Goal: Information Seeking & Learning: Learn about a topic

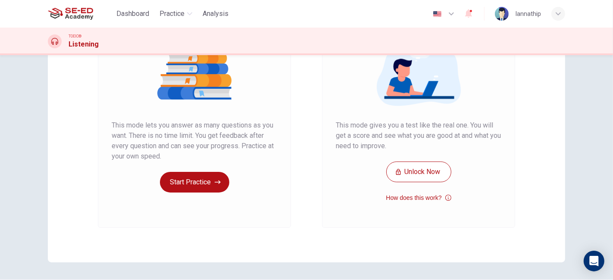
scroll to position [136, 0]
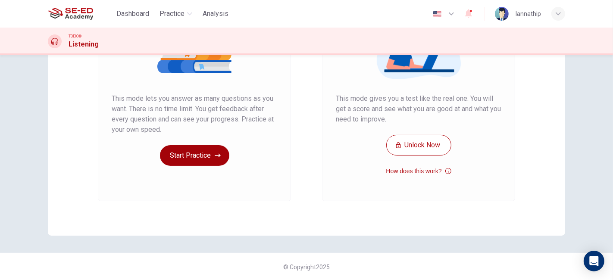
click at [204, 155] on button "Start Practice" at bounding box center [194, 155] width 69 height 21
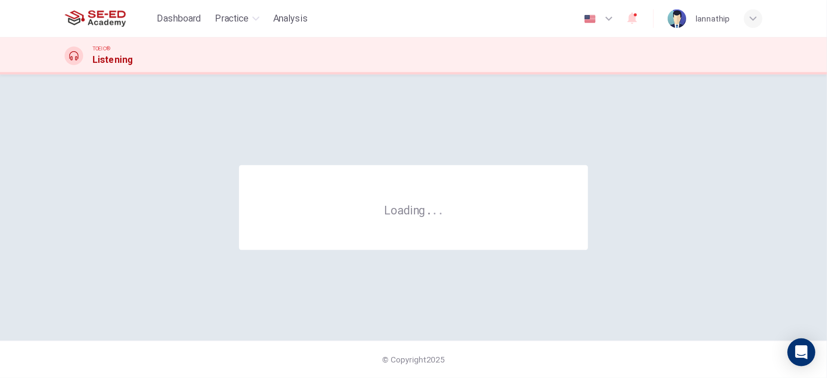
scroll to position [0, 0]
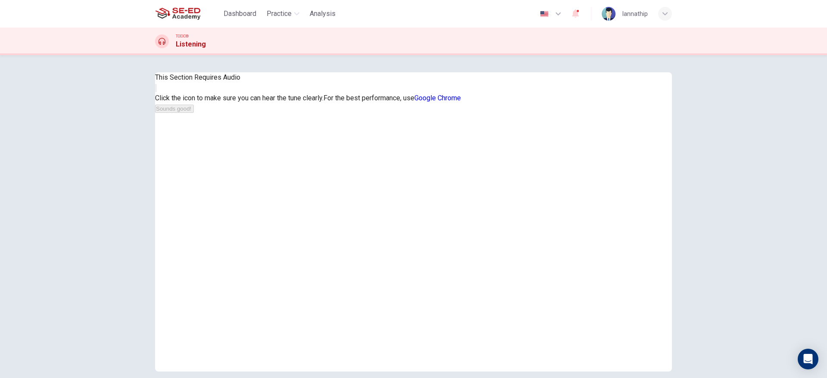
click at [157, 92] on button "button" at bounding box center [156, 88] width 2 height 8
click at [194, 113] on button "Sounds good!" at bounding box center [174, 109] width 39 height 8
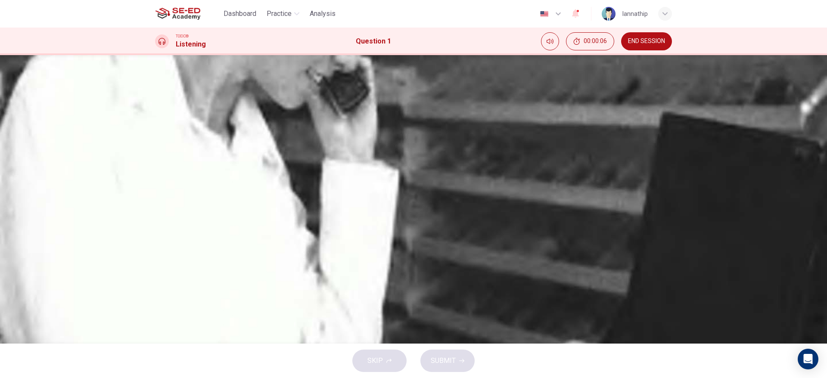
click at [156, 221] on icon "button" at bounding box center [156, 221] width 0 height 0
click at [173, 178] on div "C" at bounding box center [166, 171] width 14 height 14
click at [452, 280] on span "SUBMIT" at bounding box center [443, 361] width 25 height 12
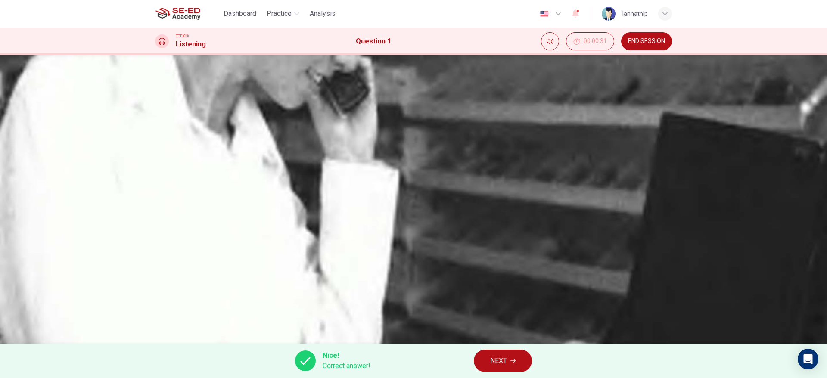
type input "0"
click at [509, 280] on button "NEXT" at bounding box center [503, 361] width 58 height 22
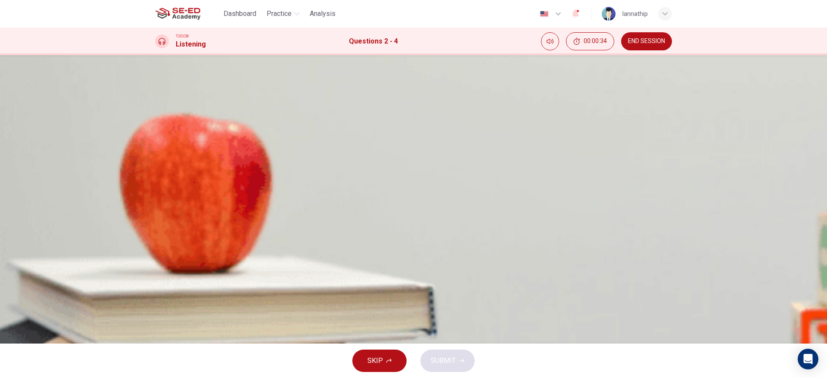
drag, startPoint x: 191, startPoint y: 152, endPoint x: 178, endPoint y: 152, distance: 12.9
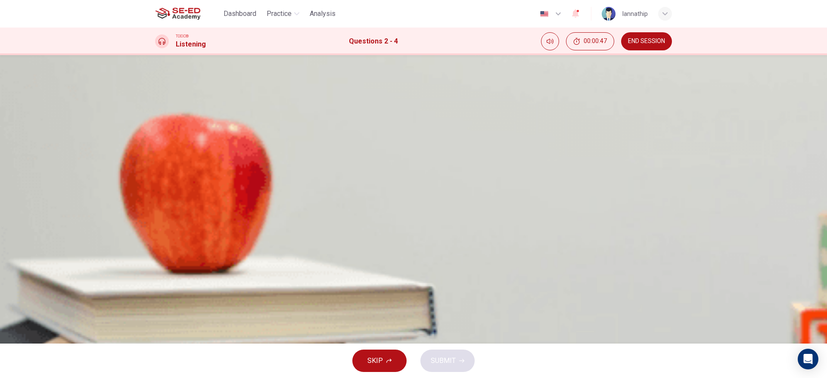
drag, startPoint x: 183, startPoint y: 152, endPoint x: 169, endPoint y: 152, distance: 13.4
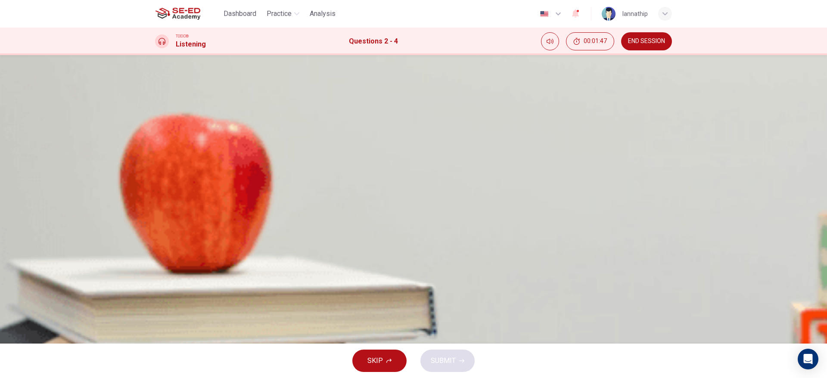
click at [218, 176] on span "A car accident" at bounding box center [197, 171] width 42 height 10
click at [412, 224] on button "A 3:00" at bounding box center [413, 235] width 517 height 22
type input "0"
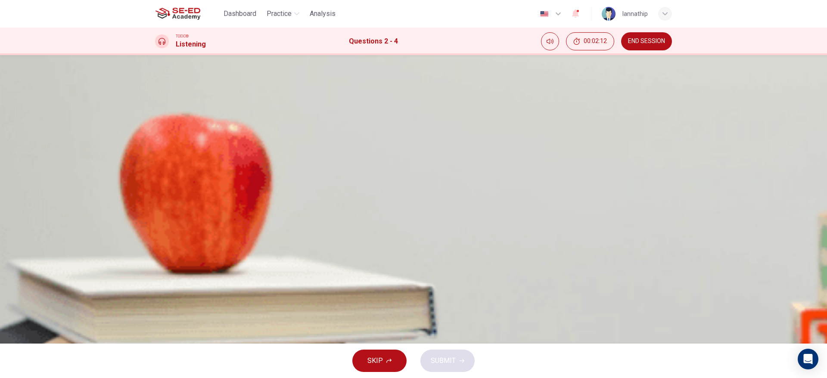
click at [211, 280] on span "A firefighter" at bounding box center [193, 318] width 35 height 10
click at [439, 280] on span "SUBMIT" at bounding box center [443, 361] width 25 height 12
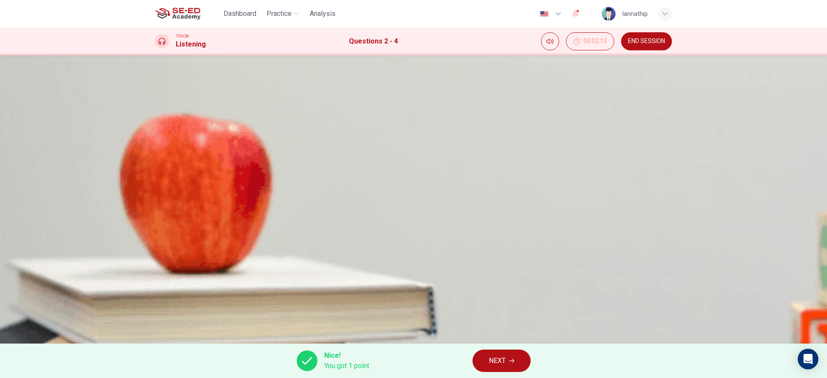
scroll to position [197, 0]
click at [505, 280] on button "NEXT" at bounding box center [502, 361] width 58 height 22
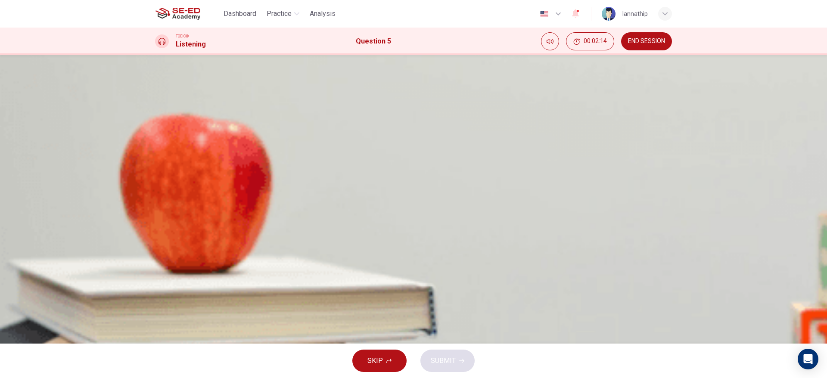
click at [160, 199] on icon "button" at bounding box center [161, 204] width 9 height 10
click at [156, 199] on icon "button" at bounding box center [156, 199] width 0 height 0
click at [173, 178] on div "C" at bounding box center [166, 171] width 14 height 14
type input "0"
click at [444, 280] on span "SUBMIT" at bounding box center [443, 361] width 25 height 12
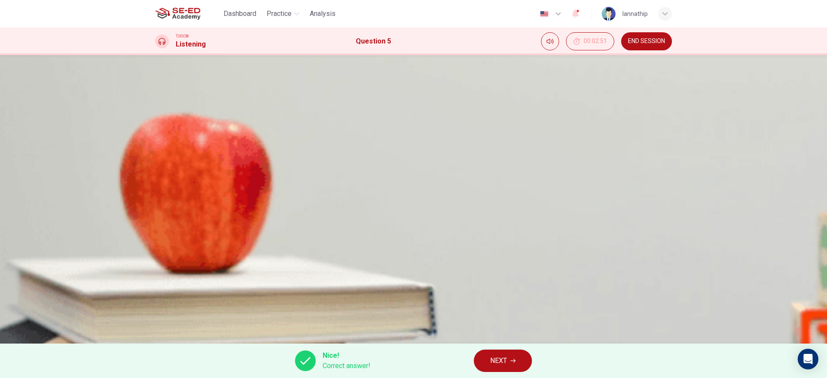
click at [501, 280] on span "NEXT" at bounding box center [498, 361] width 17 height 12
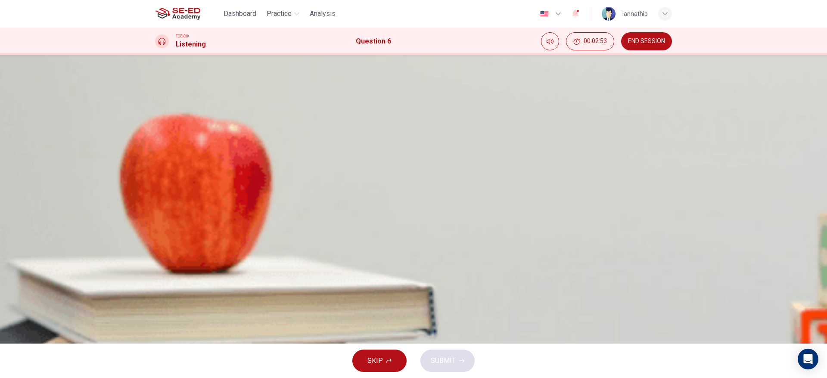
click at [156, 199] on icon "button" at bounding box center [156, 199] width 0 height 0
click at [173, 135] on div "A" at bounding box center [166, 128] width 14 height 14
click at [437, 280] on span "SUBMIT" at bounding box center [443, 361] width 25 height 12
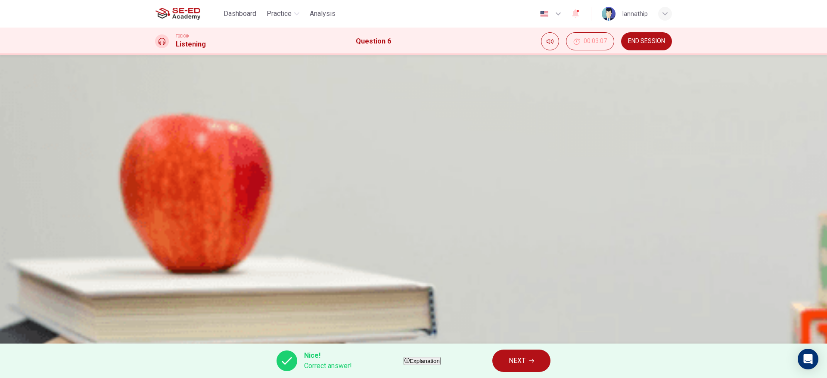
type input "98"
click at [525, 280] on span "NEXT" at bounding box center [517, 361] width 17 height 12
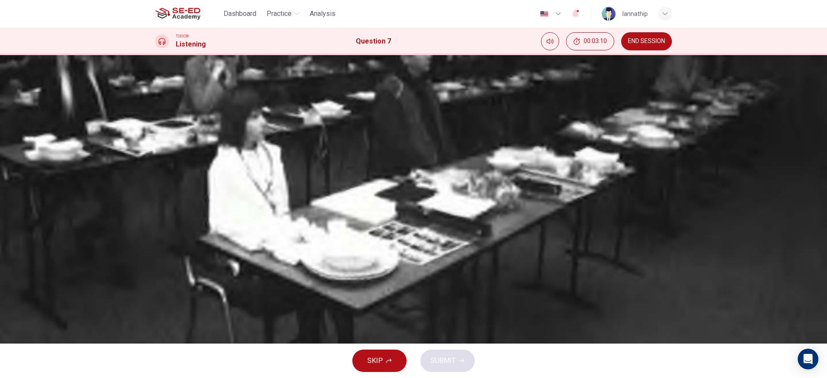
click at [156, 221] on icon "button" at bounding box center [156, 221] width 0 height 0
type input "0"
click at [173, 178] on div "C" at bounding box center [166, 171] width 14 height 14
click at [444, 280] on span "SUBMIT" at bounding box center [443, 361] width 25 height 12
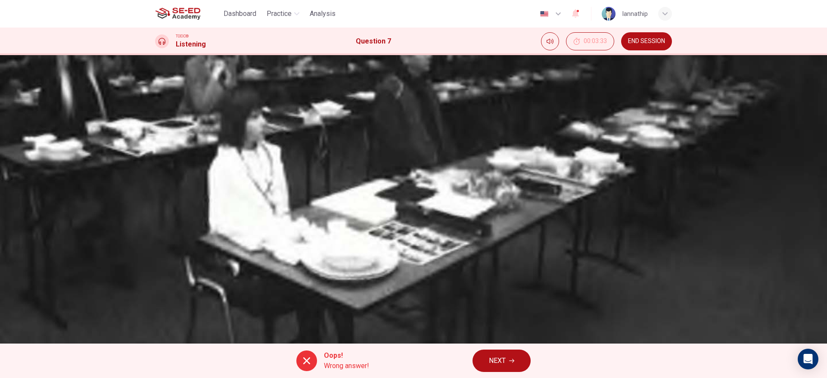
click at [522, 280] on button "NEXT" at bounding box center [502, 361] width 58 height 22
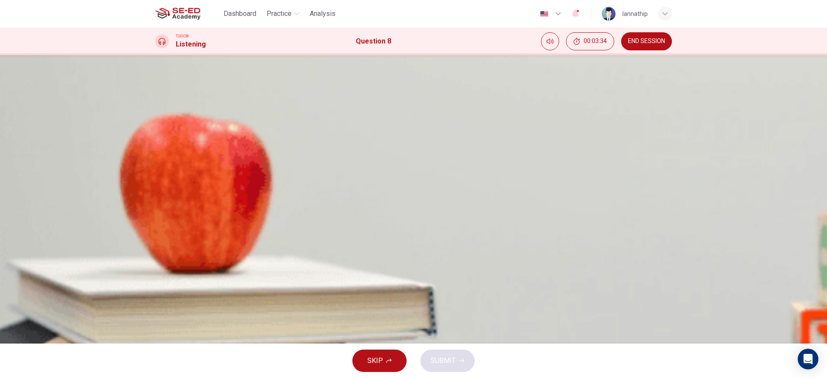
click at [160, 199] on icon "button" at bounding box center [161, 204] width 9 height 10
type input "0"
click at [173, 121] on div "A" at bounding box center [166, 128] width 14 height 14
click at [454, 280] on span "SUBMIT" at bounding box center [443, 361] width 25 height 12
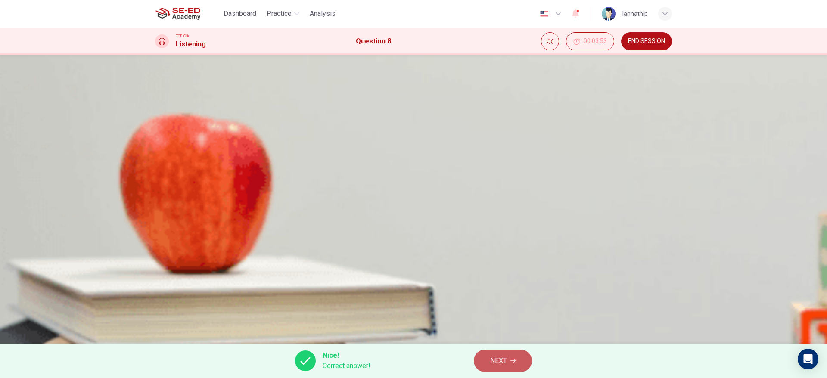
click at [518, 280] on button "NEXT" at bounding box center [503, 361] width 58 height 22
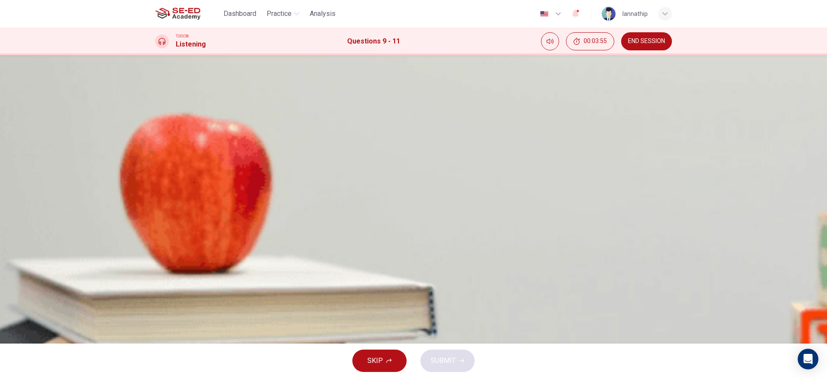
click at [422, 157] on button "B Cloudy" at bounding box center [413, 150] width 517 height 22
click at [220, 280] on span "This afternoon" at bounding box center [198, 296] width 44 height 10
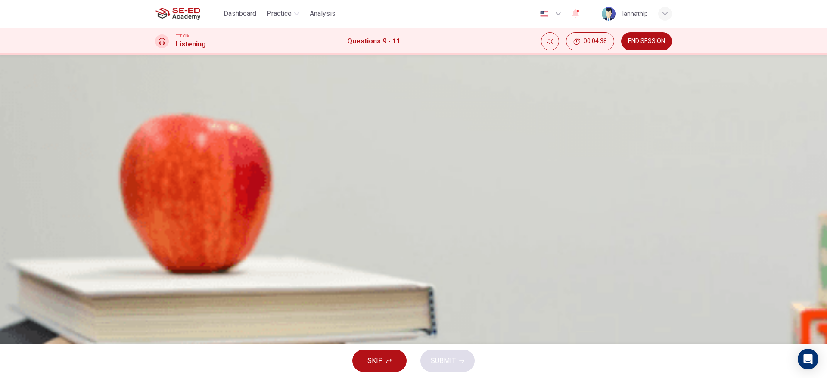
click at [394, 222] on button "C 14 degrees" at bounding box center [413, 233] width 517 height 22
click at [211, 249] on span "40 degrees" at bounding box center [193, 254] width 35 height 10
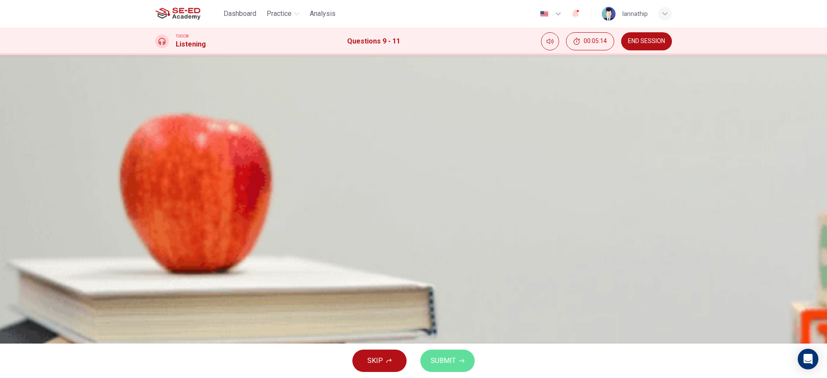
click at [451, 280] on span "SUBMIT" at bounding box center [443, 361] width 25 height 12
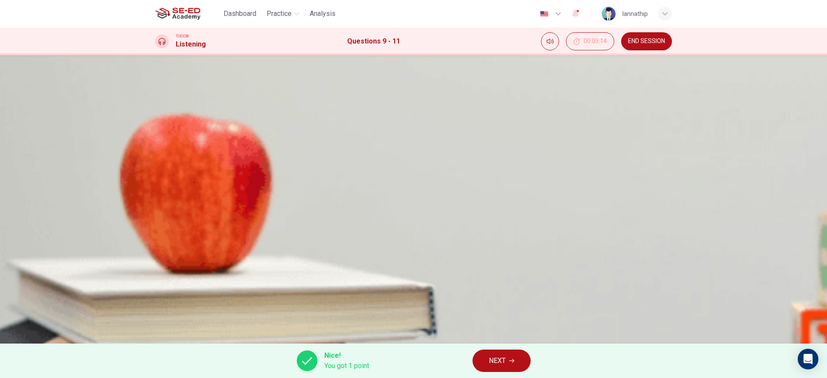
type input "38"
click at [527, 280] on button "NEXT" at bounding box center [502, 361] width 58 height 22
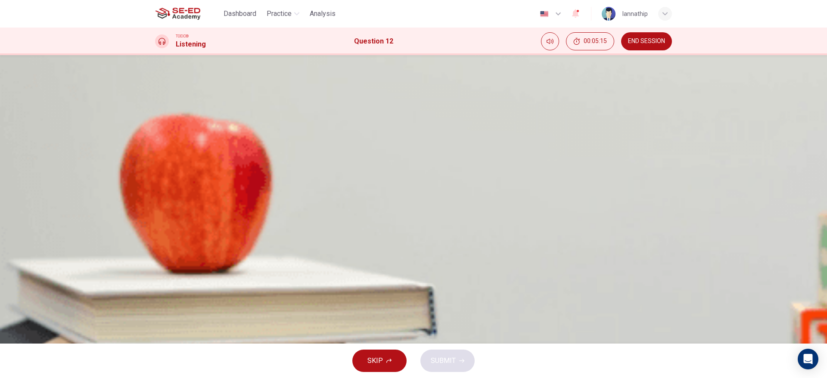
click at [164, 199] on icon "button" at bounding box center [161, 204] width 9 height 10
click at [173, 156] on div "B" at bounding box center [166, 150] width 14 height 14
drag, startPoint x: 441, startPoint y: 361, endPoint x: 444, endPoint y: 354, distance: 7.4
click at [441, 280] on span "SUBMIT" at bounding box center [443, 361] width 25 height 12
type input "85"
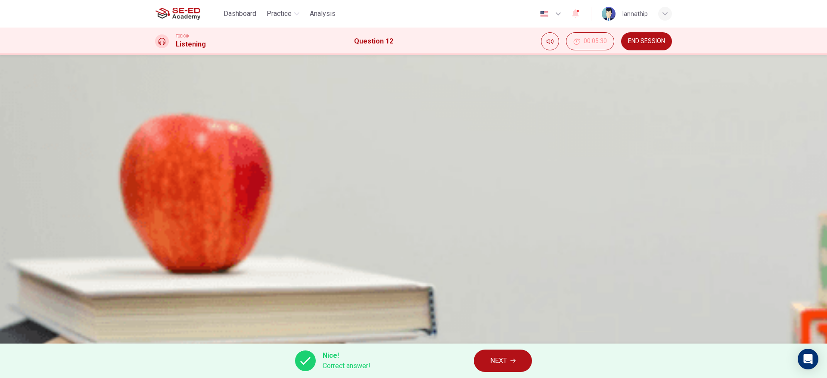
click at [509, 280] on button "NEXT" at bounding box center [503, 361] width 58 height 22
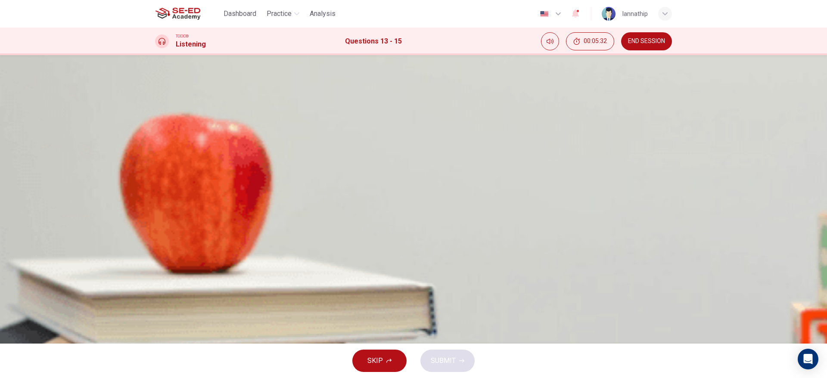
click at [437, 182] on button "C Luxury cars" at bounding box center [413, 171] width 517 height 22
click at [236, 280] on span "Twenty-five percent" at bounding box center [206, 299] width 60 height 10
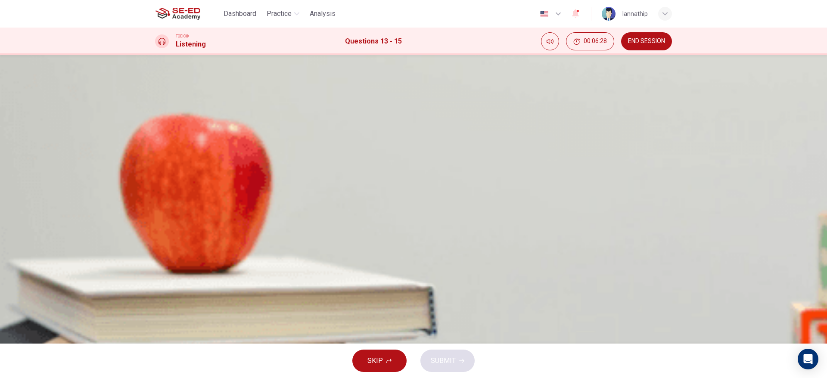
click at [196, 280] on span "[DATE]" at bounding box center [186, 296] width 20 height 10
click at [452, 280] on span "SUBMIT" at bounding box center [443, 361] width 25 height 12
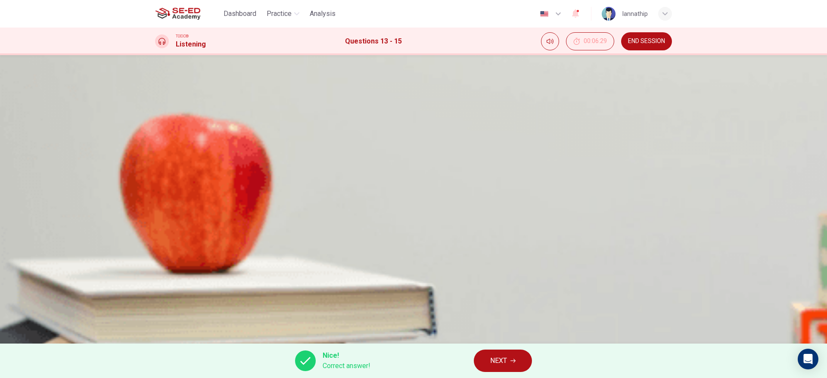
scroll to position [3, 0]
type input "77"
click at [501, 280] on span "NEXT" at bounding box center [498, 361] width 17 height 12
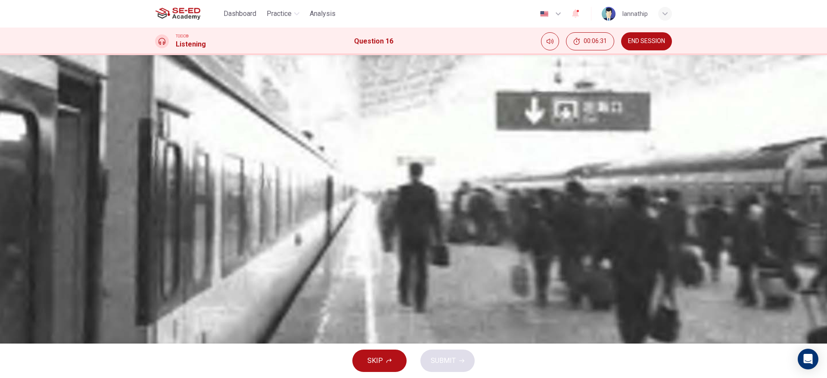
click at [162, 221] on icon "button" at bounding box center [161, 226] width 9 height 10
click at [161, 221] on icon "button" at bounding box center [161, 226] width 9 height 10
click at [173, 135] on div "A" at bounding box center [166, 128] width 14 height 14
click at [466, 280] on button "SUBMIT" at bounding box center [447, 361] width 54 height 22
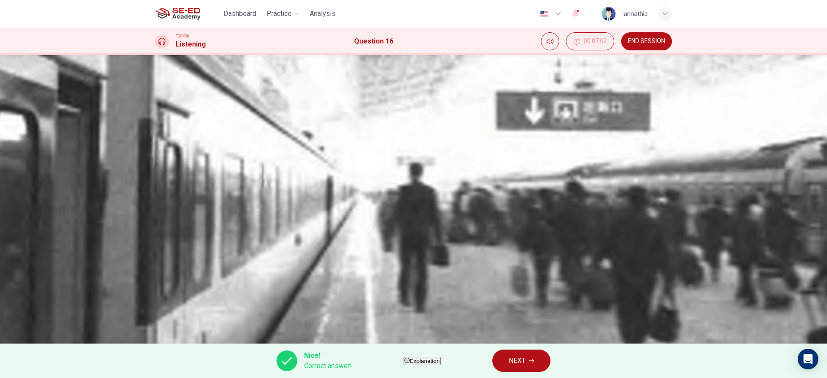
type input "36"
click at [550, 280] on button "NEXT" at bounding box center [521, 361] width 58 height 22
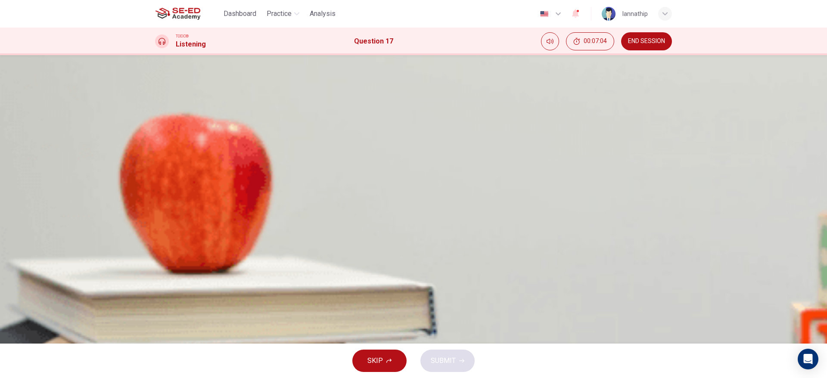
click at [157, 193] on button "button" at bounding box center [156, 197] width 2 height 8
click at [173, 156] on div "B" at bounding box center [166, 150] width 14 height 14
click at [447, 280] on span "SUBMIT" at bounding box center [443, 361] width 25 height 12
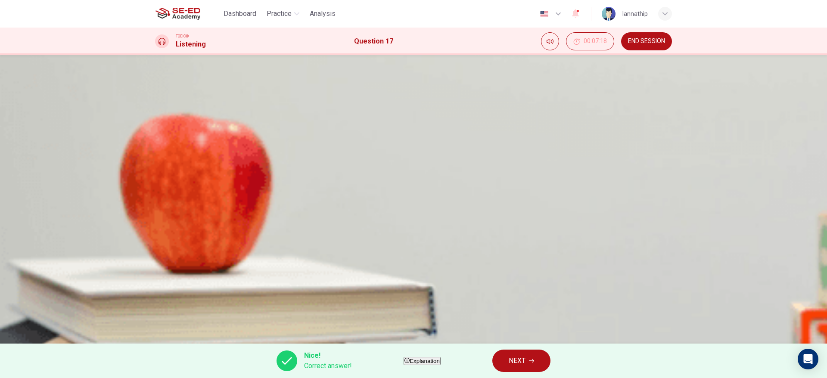
type input "84"
click at [550, 280] on button "NEXT" at bounding box center [521, 361] width 58 height 22
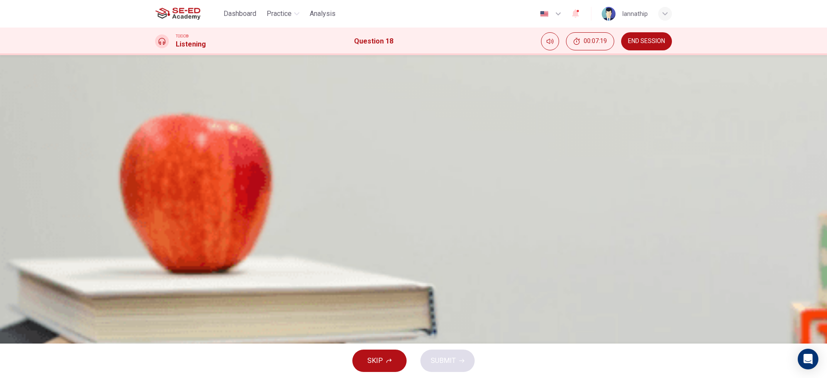
click at [156, 199] on icon "button" at bounding box center [156, 199] width 0 height 0
click at [392, 160] on button "B" at bounding box center [413, 150] width 517 height 22
click at [435, 280] on span "SUBMIT" at bounding box center [443, 361] width 25 height 12
type input "0"
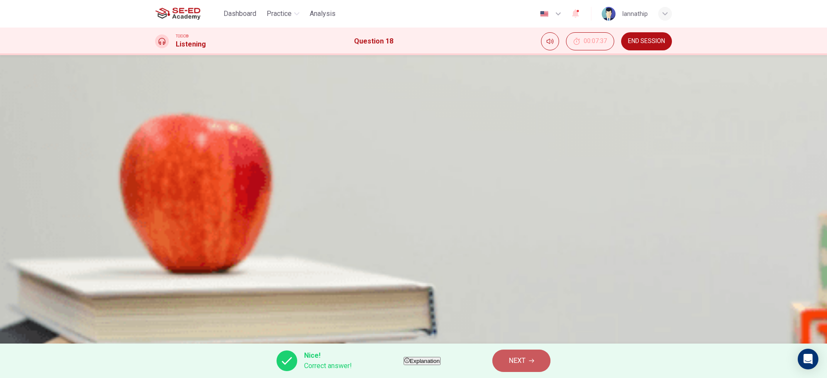
click at [547, 280] on button "NEXT" at bounding box center [521, 361] width 58 height 22
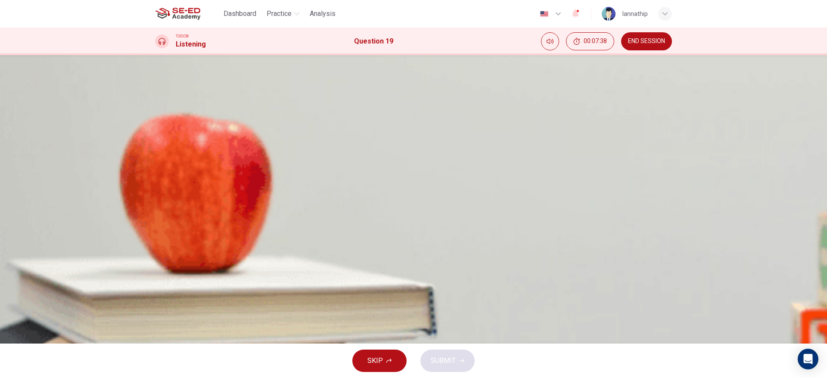
click at [165, 199] on icon "button" at bounding box center [161, 204] width 9 height 10
click at [173, 156] on div "B" at bounding box center [166, 150] width 14 height 14
click at [463, 280] on button "SUBMIT" at bounding box center [447, 361] width 54 height 22
type input "0"
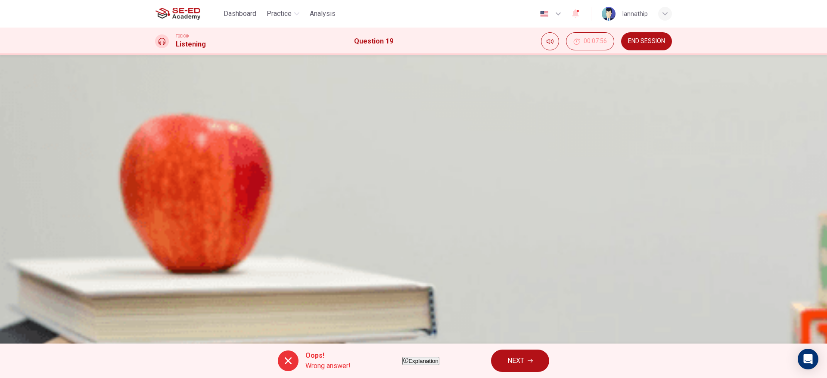
click at [548, 280] on button "NEXT" at bounding box center [520, 361] width 58 height 22
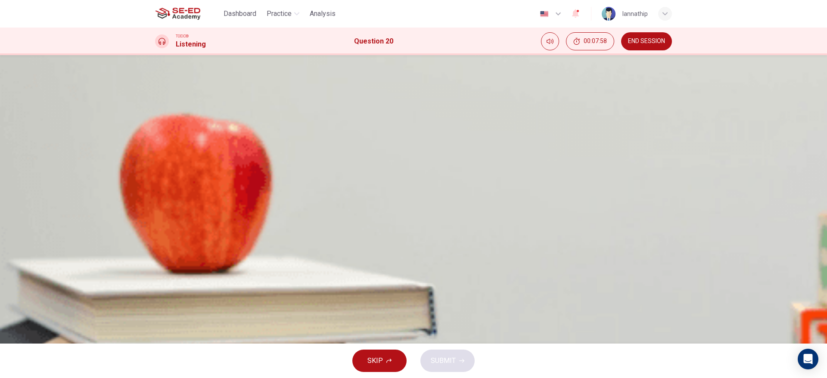
click at [156, 199] on icon "button" at bounding box center [156, 199] width 0 height 0
type input "0"
click at [173, 178] on div "C" at bounding box center [166, 171] width 14 height 14
click at [455, 280] on button "SUBMIT" at bounding box center [447, 361] width 54 height 22
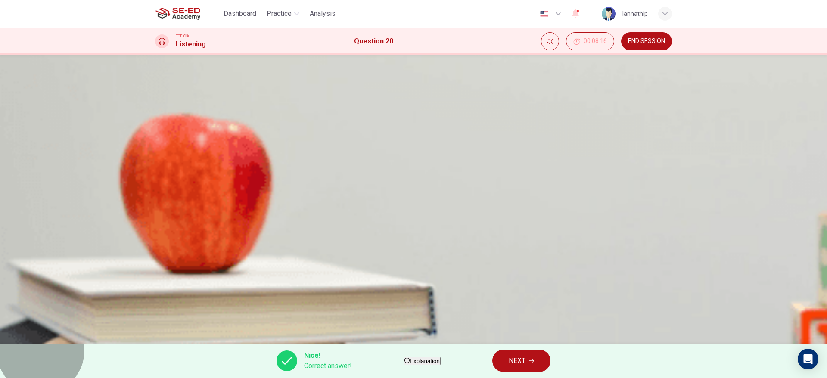
click at [425, 280] on span "Explanation" at bounding box center [425, 361] width 30 height 6
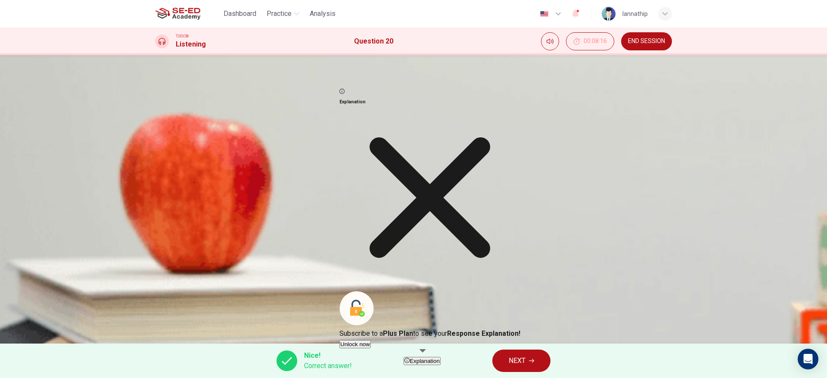
click at [494, 261] on div "Explanation Subscribe to a Plus Plan to see your Response Explanation! Unlock n…" at bounding box center [429, 218] width 181 height 263
click at [612, 40] on span "END SESSION" at bounding box center [646, 41] width 37 height 7
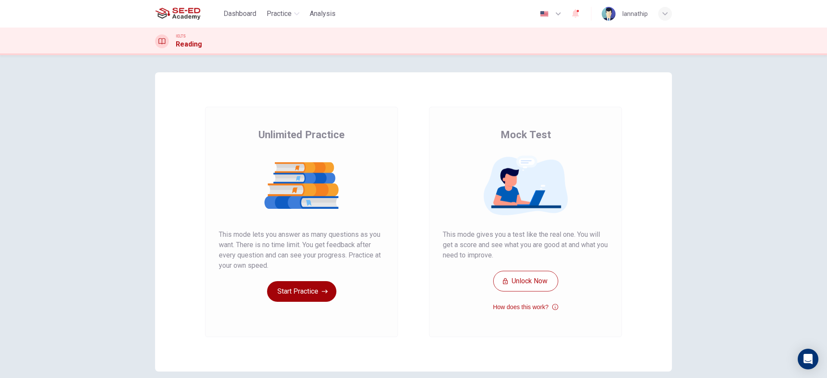
click at [305, 291] on button "Start Practice" at bounding box center [301, 291] width 69 height 21
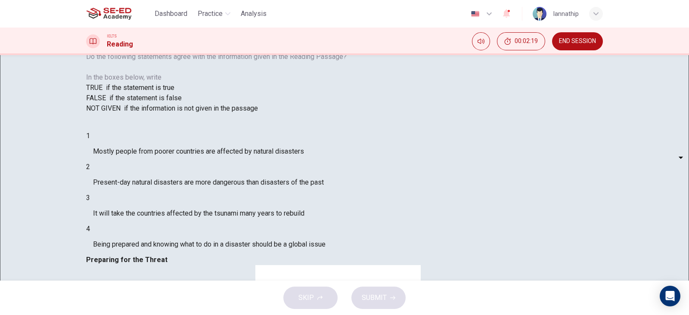
scroll to position [176, 0]
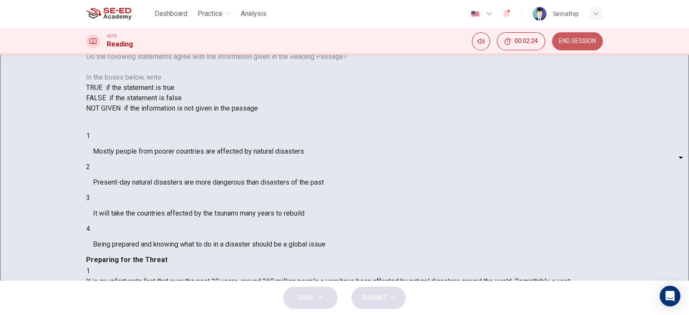
drag, startPoint x: 577, startPoint y: 37, endPoint x: 400, endPoint y: 70, distance: 180.4
click at [578, 37] on button "END SESSION" at bounding box center [577, 41] width 51 height 18
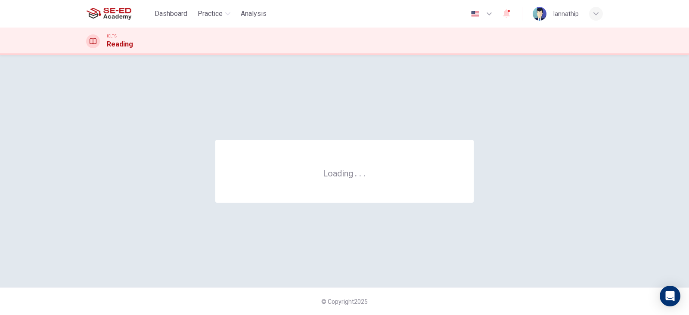
scroll to position [0, 0]
